Goal: Manage account settings

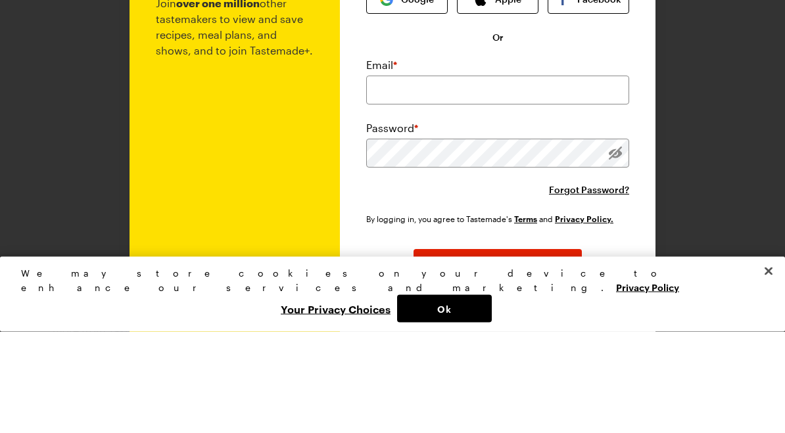
scroll to position [102, 0]
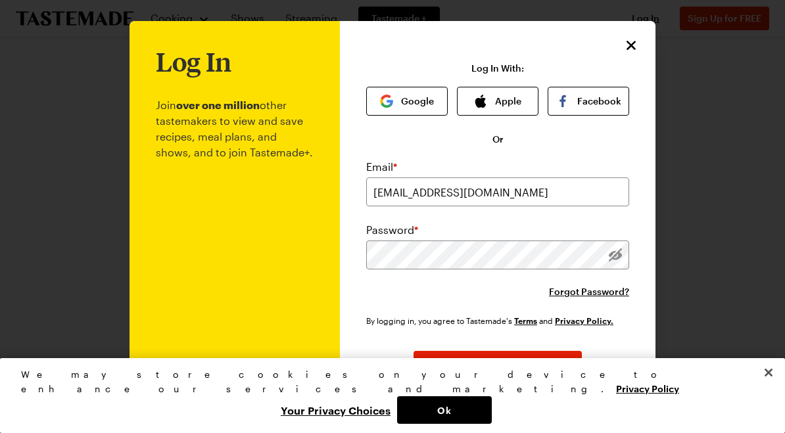
type input "[EMAIL_ADDRESS][DOMAIN_NAME]"
click at [498, 366] on button "Log In" at bounding box center [498, 365] width 168 height 29
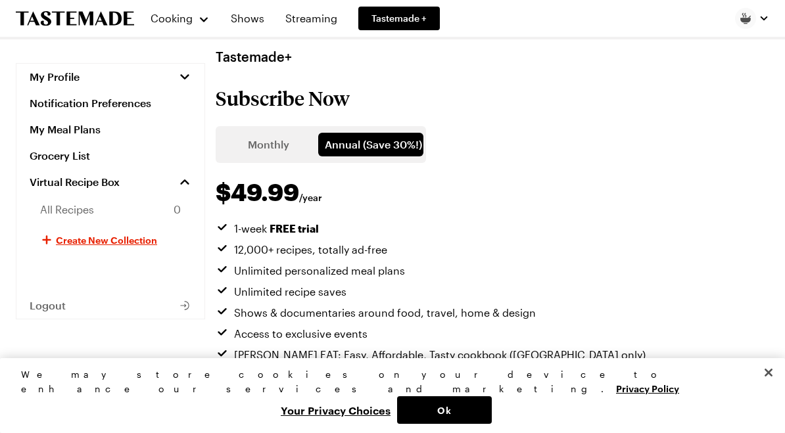
scroll to position [23, 0]
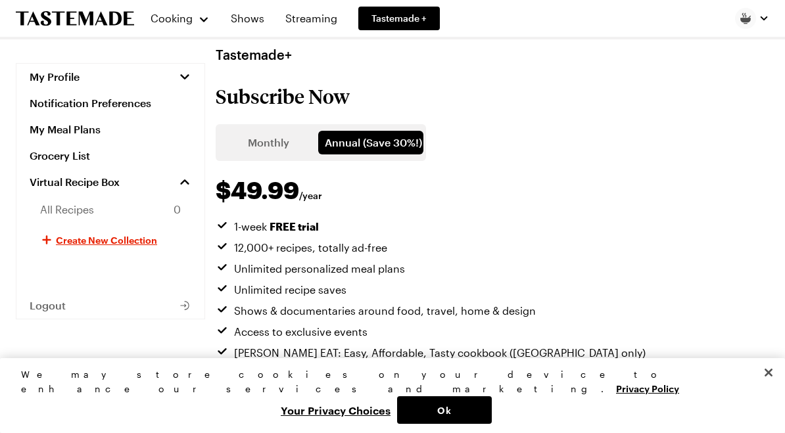
click at [79, 85] on button "My Profile" at bounding box center [110, 77] width 188 height 26
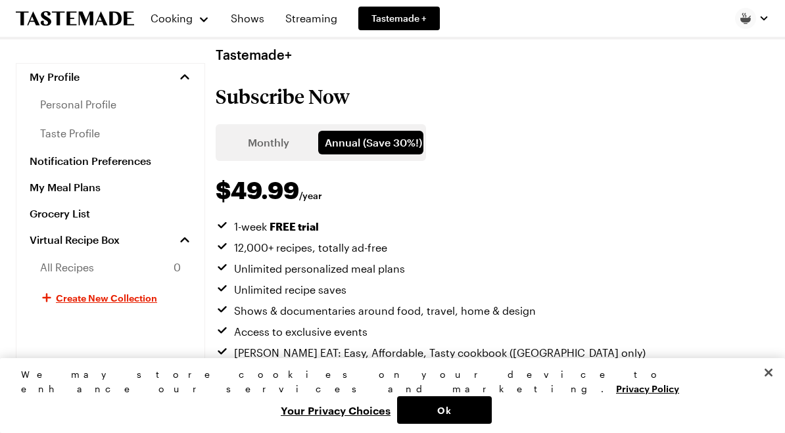
click at [111, 112] on span "personal profile" at bounding box center [78, 105] width 76 height 16
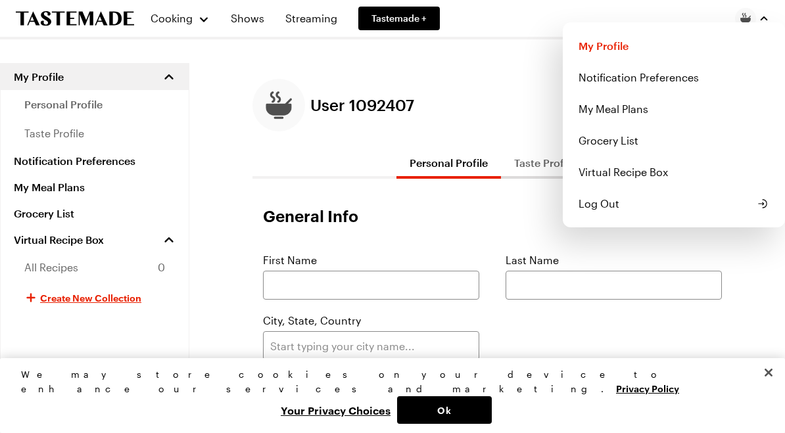
click at [767, 20] on icon "button" at bounding box center [764, 18] width 7 height 4
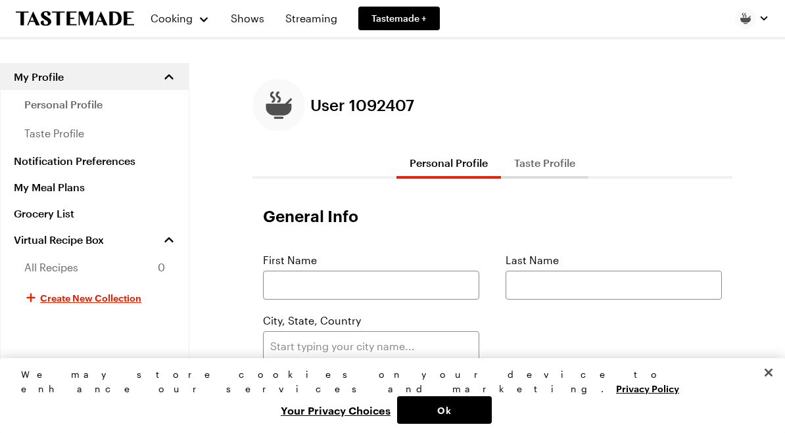
click at [121, 170] on link "Notification Preferences" at bounding box center [95, 161] width 188 height 26
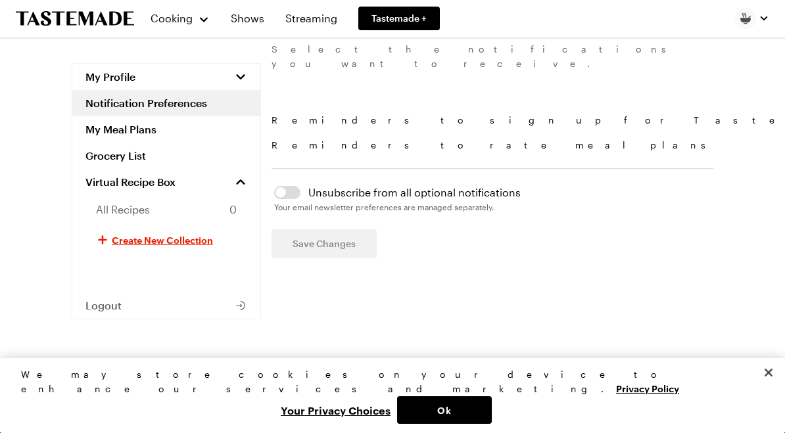
scroll to position [57, 0]
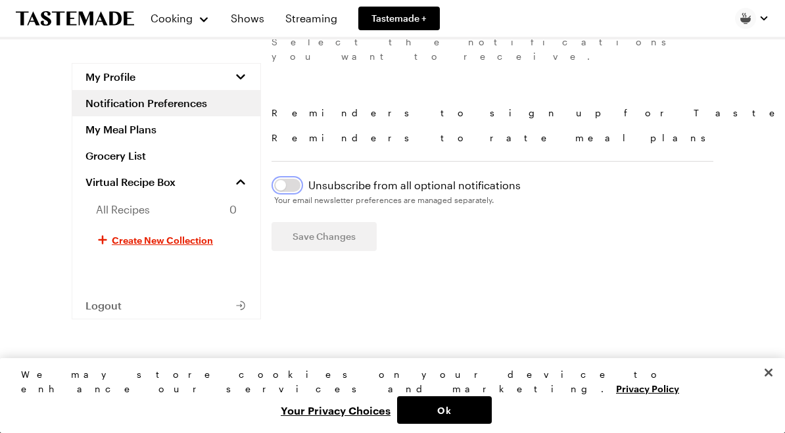
click at [297, 179] on button "button" at bounding box center [287, 185] width 26 height 13
checkbox input "false"
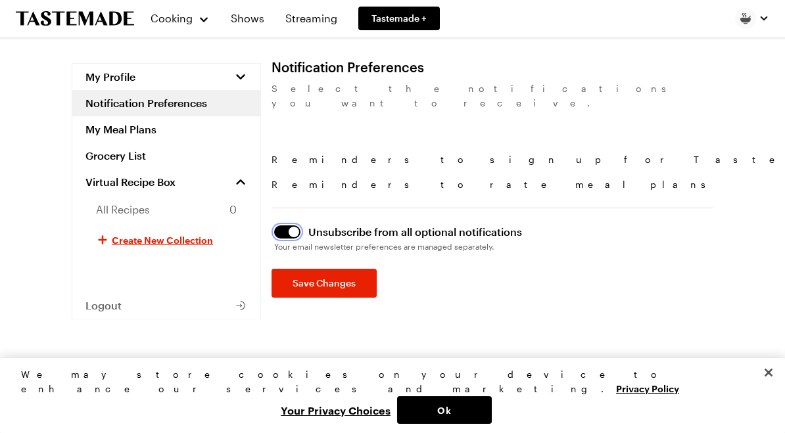
scroll to position [0, 0]
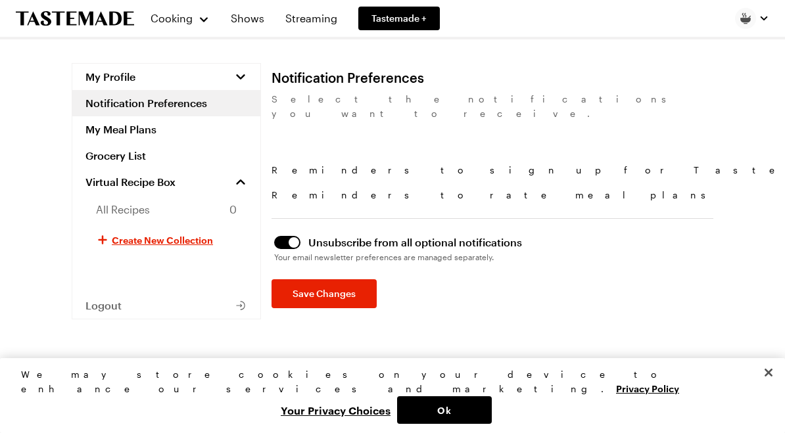
click at [151, 135] on link "My Meal Plans" at bounding box center [166, 129] width 188 height 26
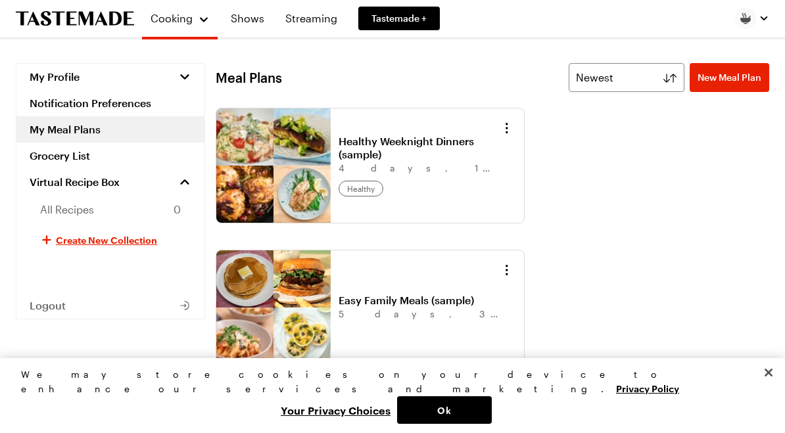
click at [71, 73] on span "My Profile" at bounding box center [55, 76] width 50 height 13
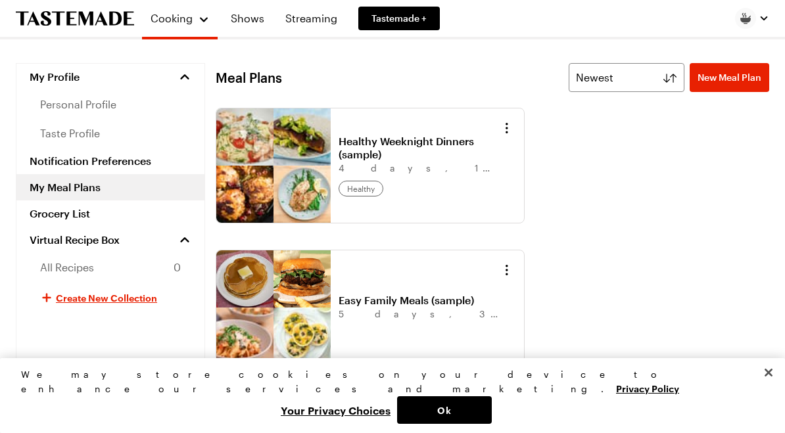
click at [109, 109] on span "personal profile" at bounding box center [78, 105] width 76 height 16
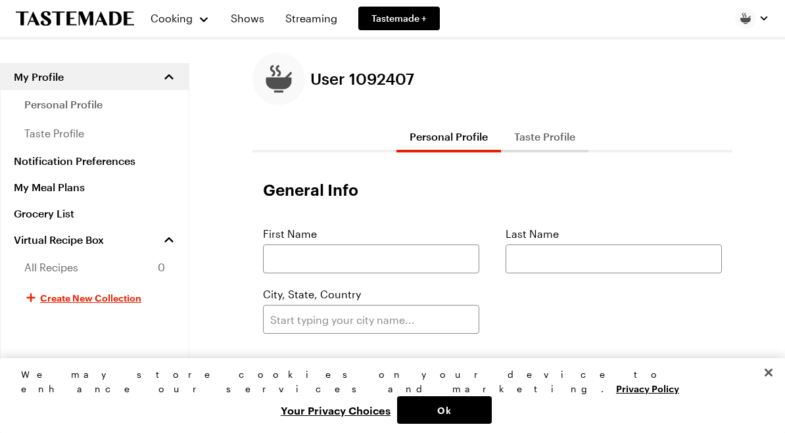
scroll to position [12, 0]
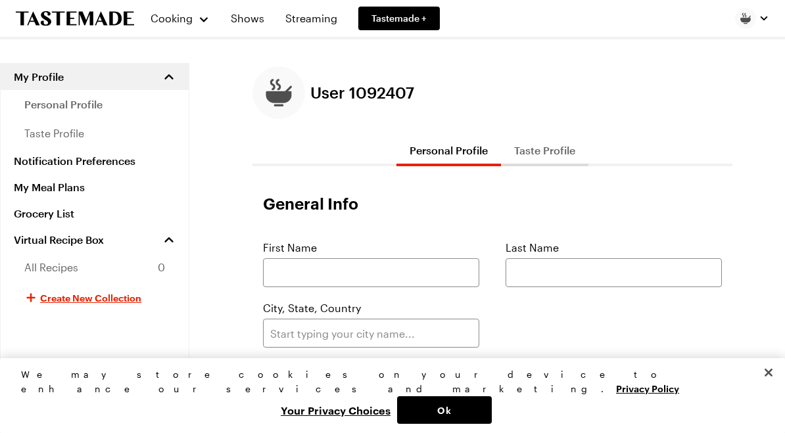
click at [423, 20] on span "Tastemade +" at bounding box center [399, 18] width 55 height 13
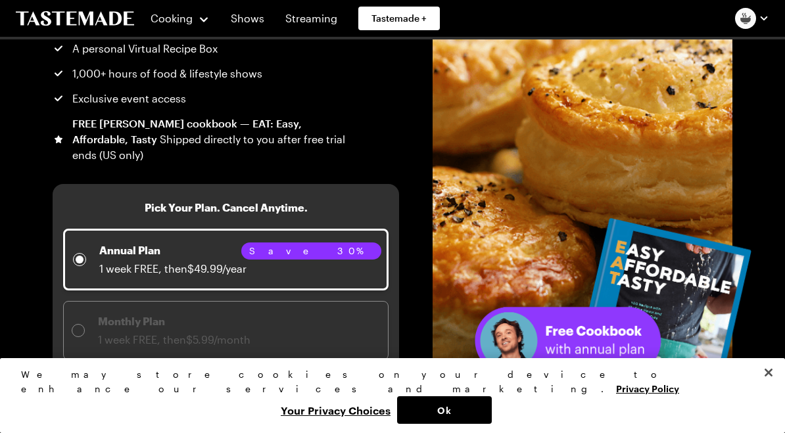
scroll to position [192, 0]
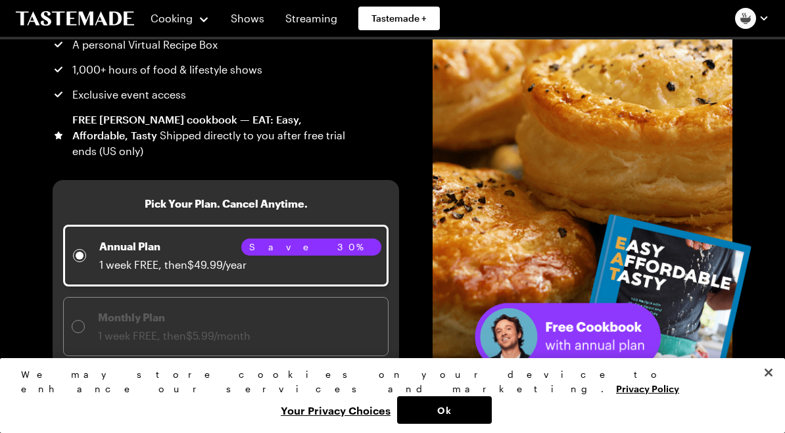
click at [492, 424] on button "Ok" at bounding box center [444, 411] width 95 height 28
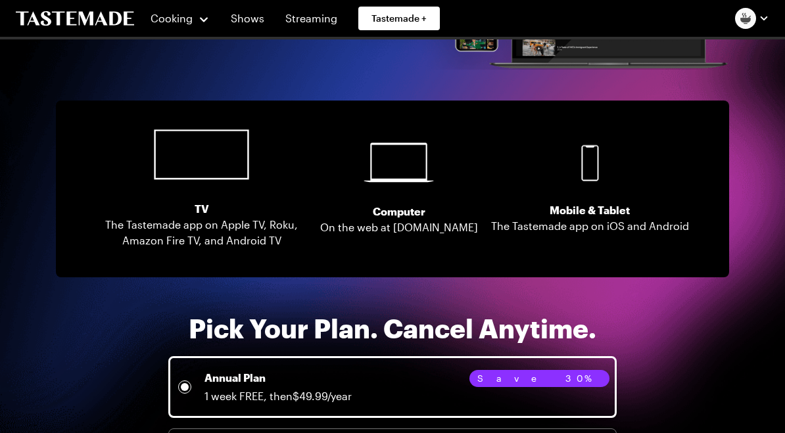
scroll to position [2533, 0]
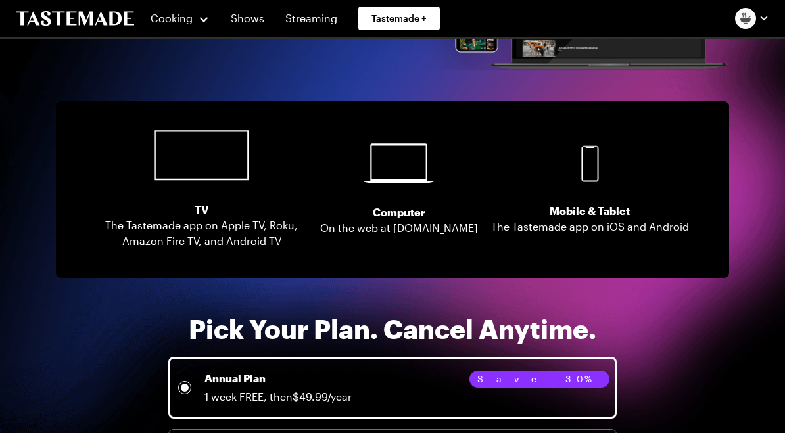
click at [185, 384] on div at bounding box center [185, 388] width 8 height 8
click at [185, 371] on div "Annual Plan 1 week FREE, then $49.99/year" at bounding box center [265, 388] width 174 height 34
click at [201, 371] on div "Annual Plan 1 week FREE, then $49.99/year" at bounding box center [265, 388] width 174 height 34
click at [205, 391] on span "1 week FREE, then $49.99/year" at bounding box center [278, 397] width 147 height 12
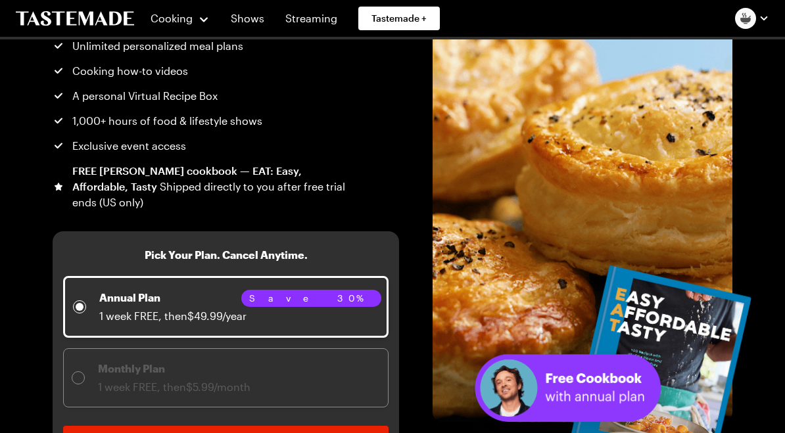
scroll to position [0, 0]
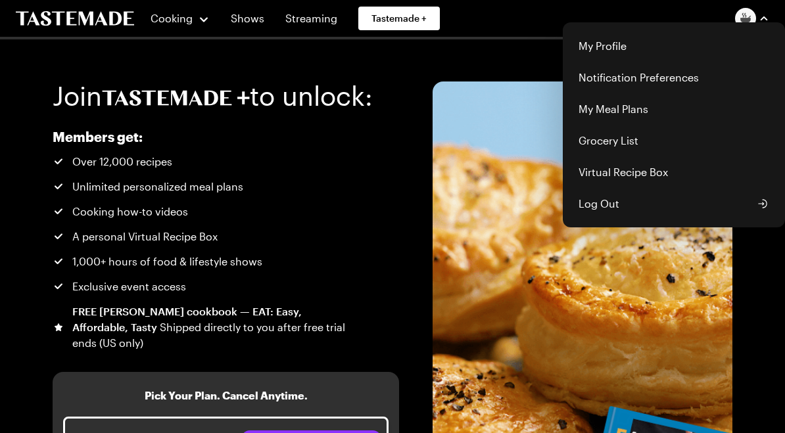
click at [603, 212] on button "Log Out" at bounding box center [674, 204] width 206 height 32
